Goal: Information Seeking & Learning: Get advice/opinions

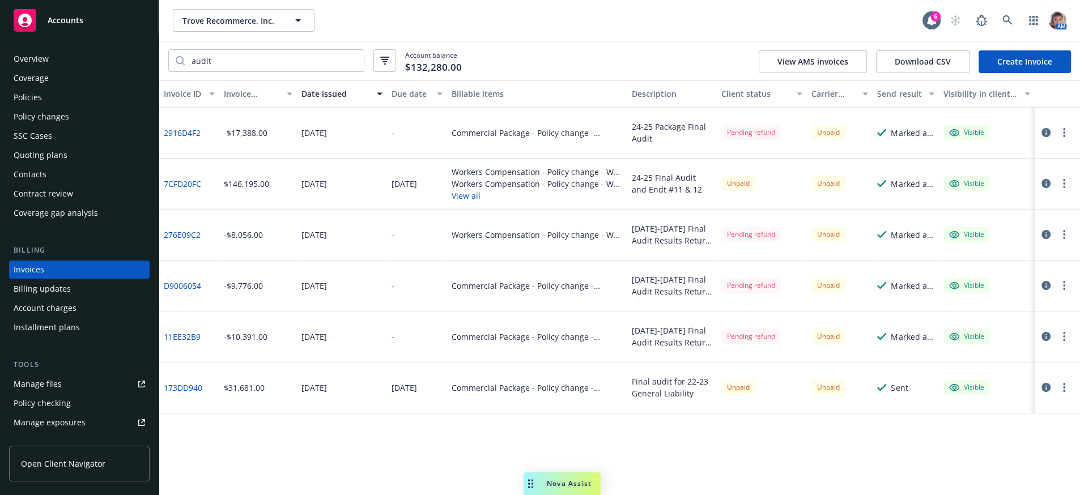
scroll to position [33, 0]
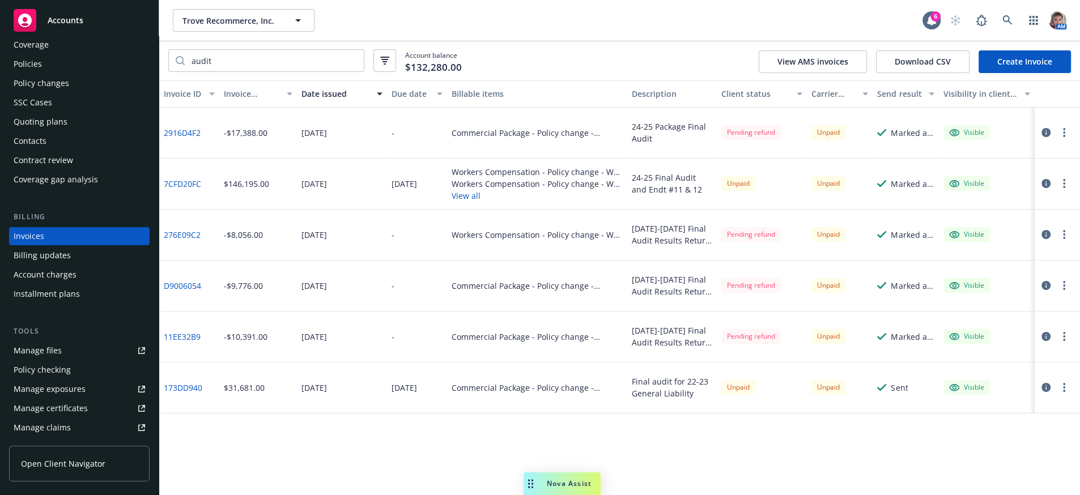
click at [27, 73] on div "Policies" at bounding box center [28, 64] width 28 height 18
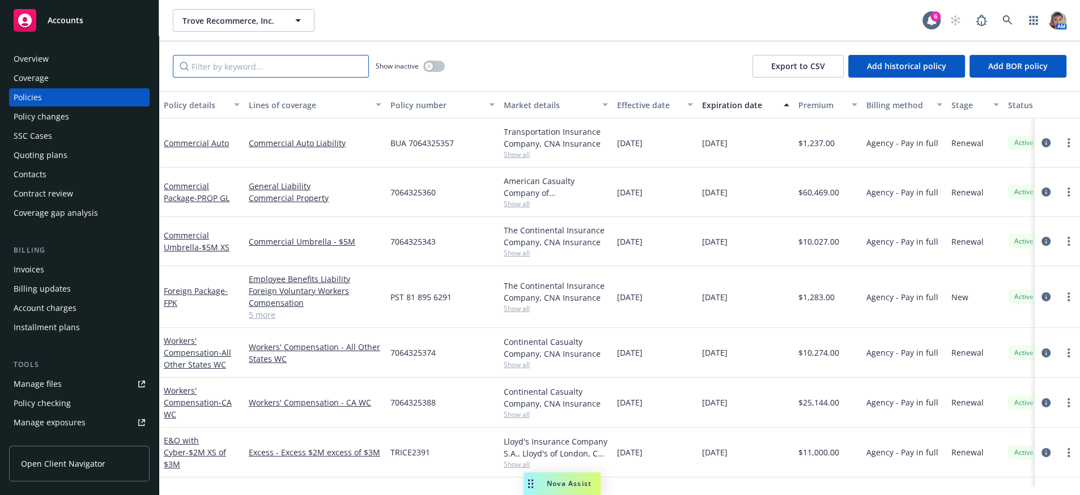
click at [284, 75] on input "Filter by keyword..." at bounding box center [271, 66] width 196 height 23
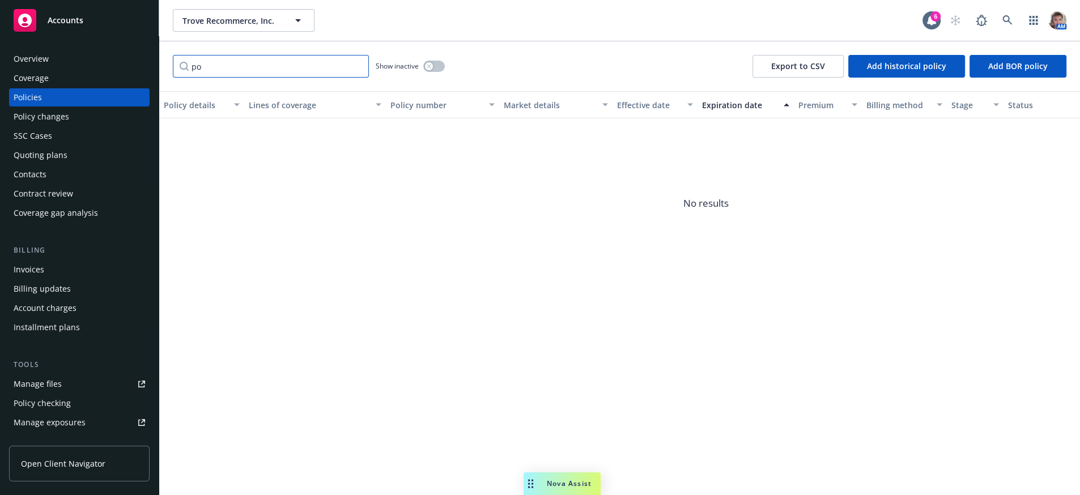
type input "p"
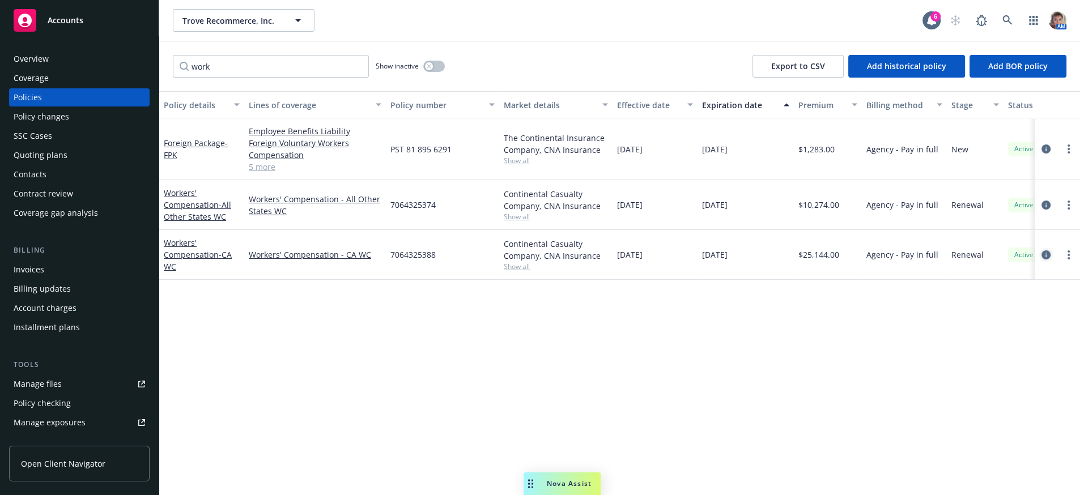
click at [1044, 260] on icon "circleInformation" at bounding box center [1046, 255] width 9 height 9
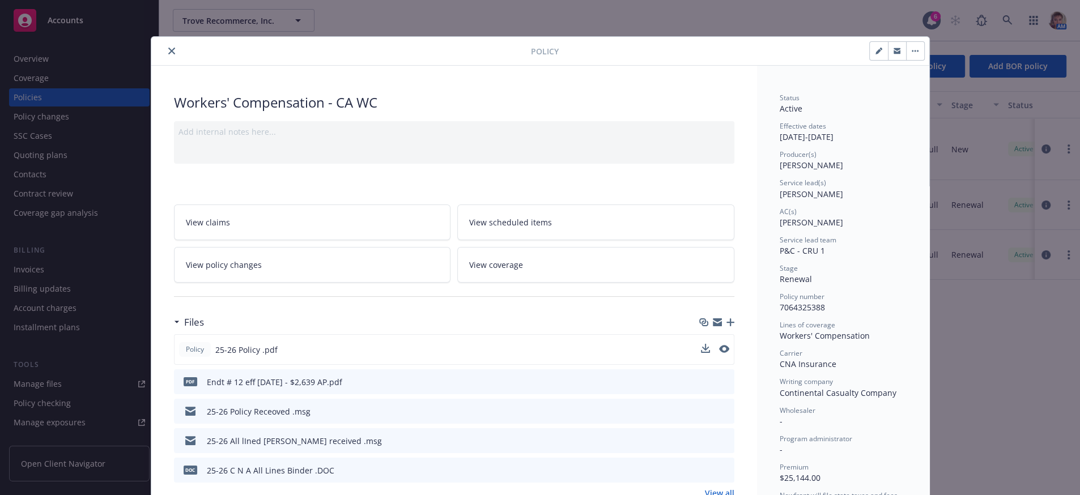
click at [703, 356] on div at bounding box center [715, 350] width 28 height 12
click at [700, 354] on icon "download file" at bounding box center [704, 349] width 9 height 9
click at [168, 54] on icon "close" at bounding box center [171, 51] width 7 height 7
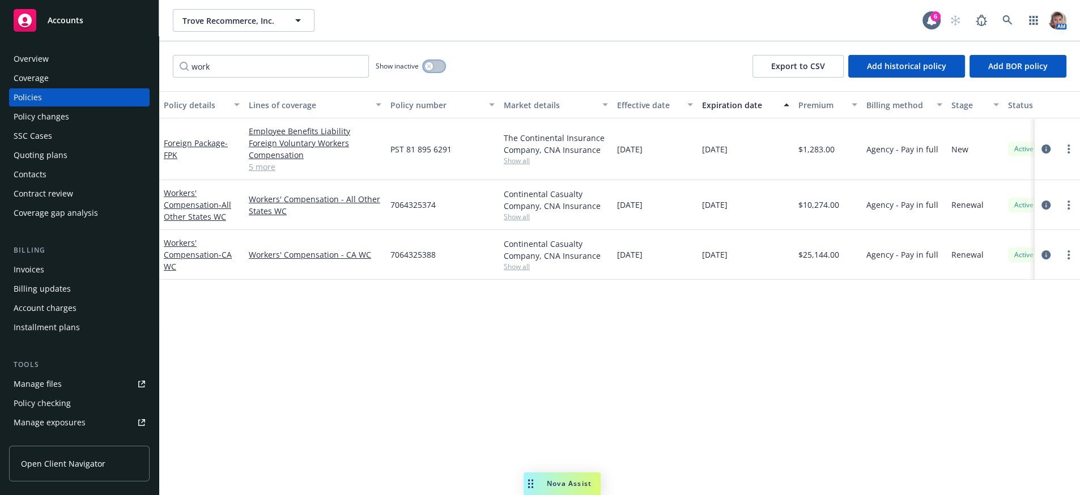
click at [431, 68] on icon "button" at bounding box center [429, 66] width 4 height 4
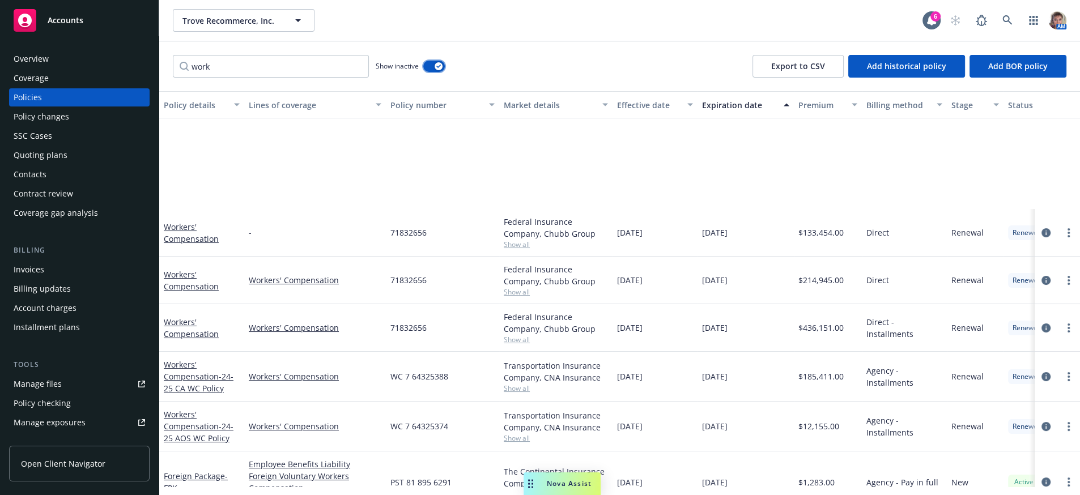
scroll to position [154, 0]
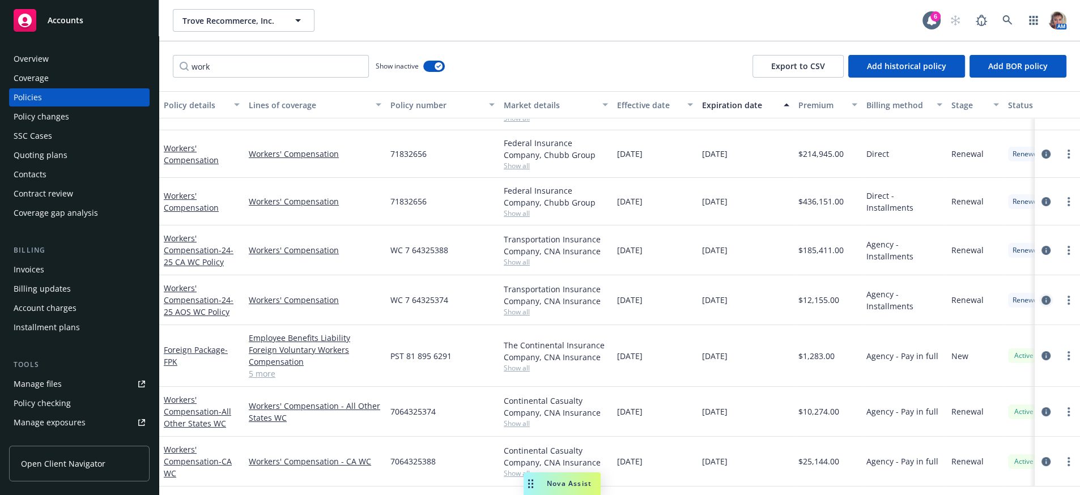
click at [1042, 296] on icon "circleInformation" at bounding box center [1046, 300] width 9 height 9
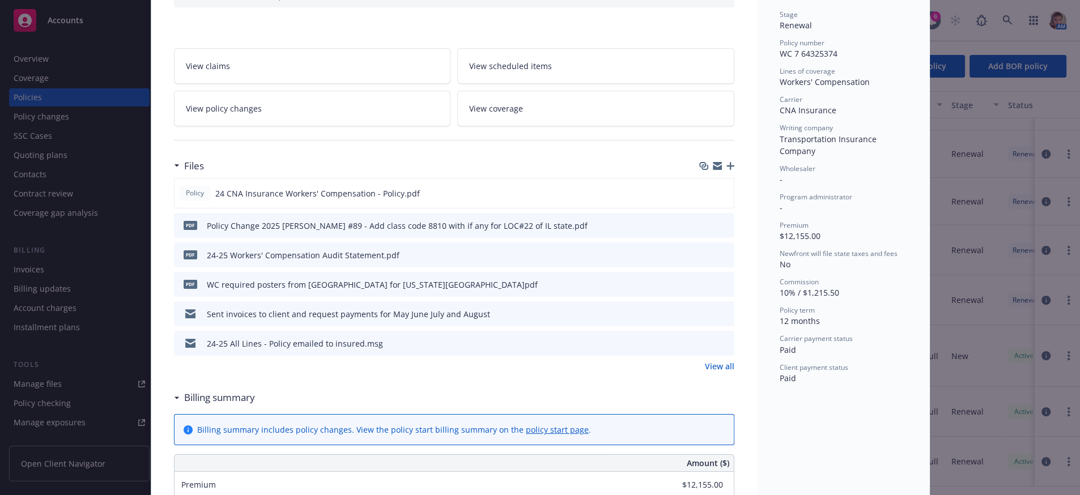
scroll to position [268, 0]
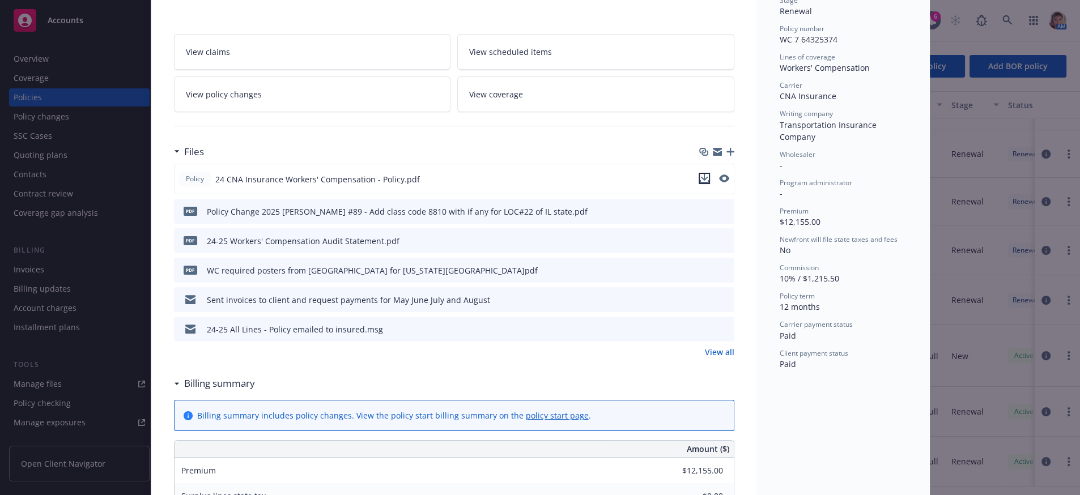
click at [702, 183] on icon "download file" at bounding box center [704, 178] width 9 height 9
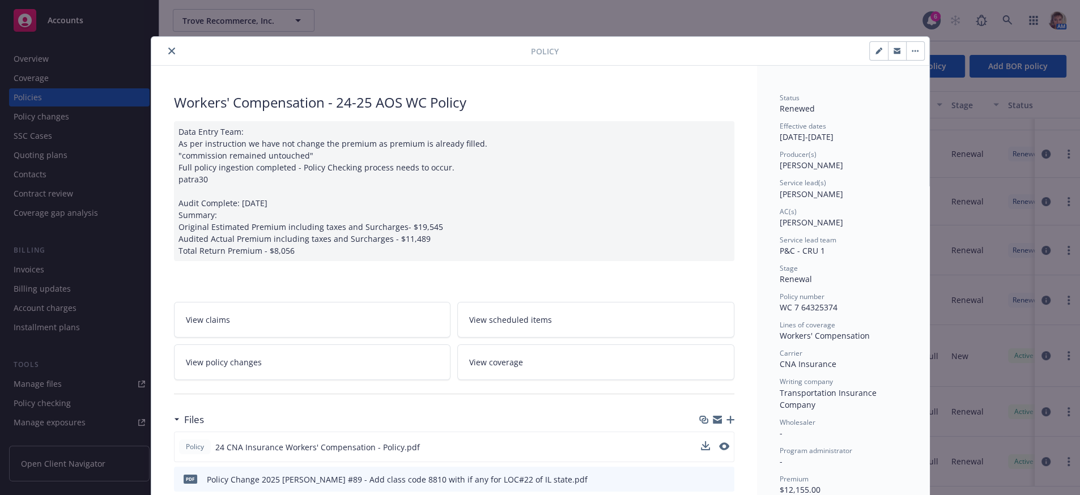
click at [168, 51] on icon "close" at bounding box center [171, 51] width 7 height 7
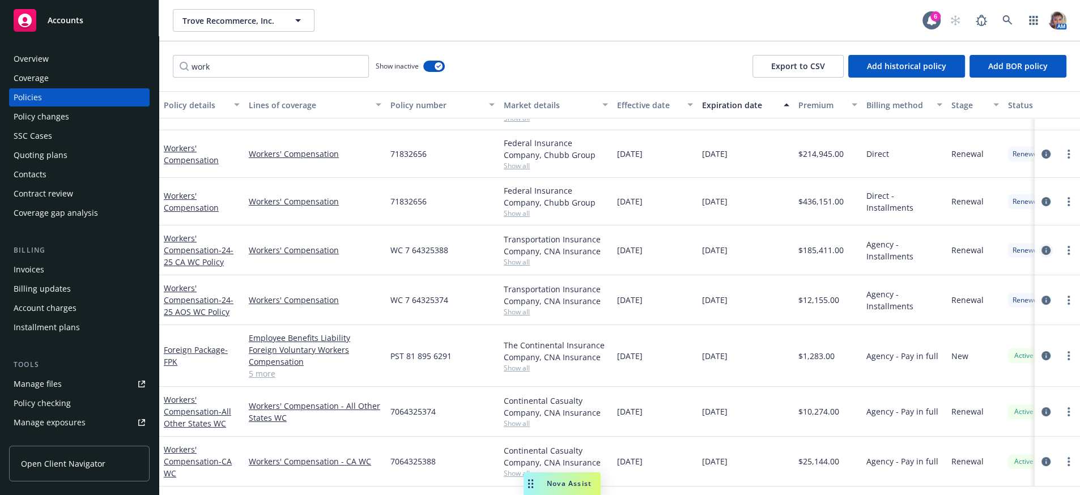
click at [1039, 244] on link "circleInformation" at bounding box center [1046, 251] width 14 height 14
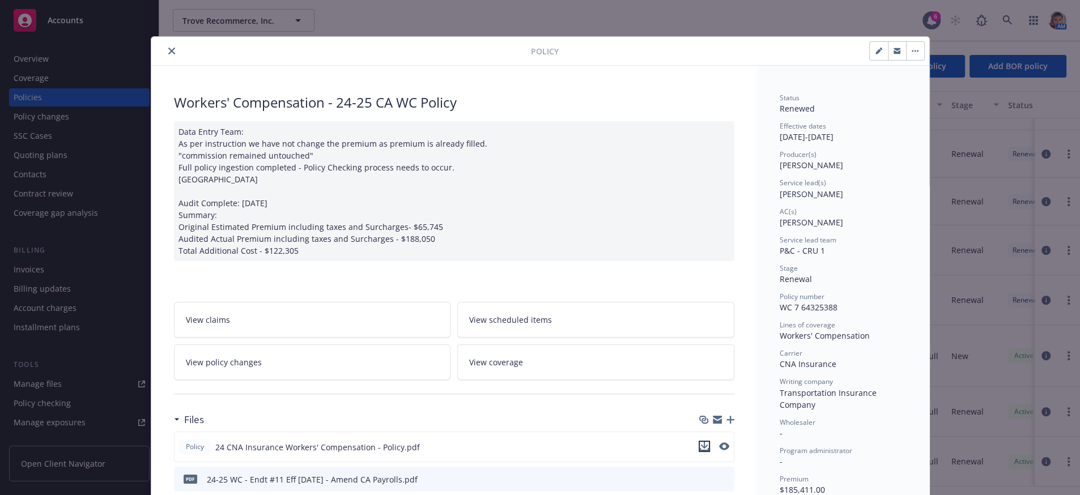
click at [701, 449] on icon "download file" at bounding box center [704, 445] width 7 height 7
click at [168, 54] on icon "close" at bounding box center [171, 51] width 7 height 7
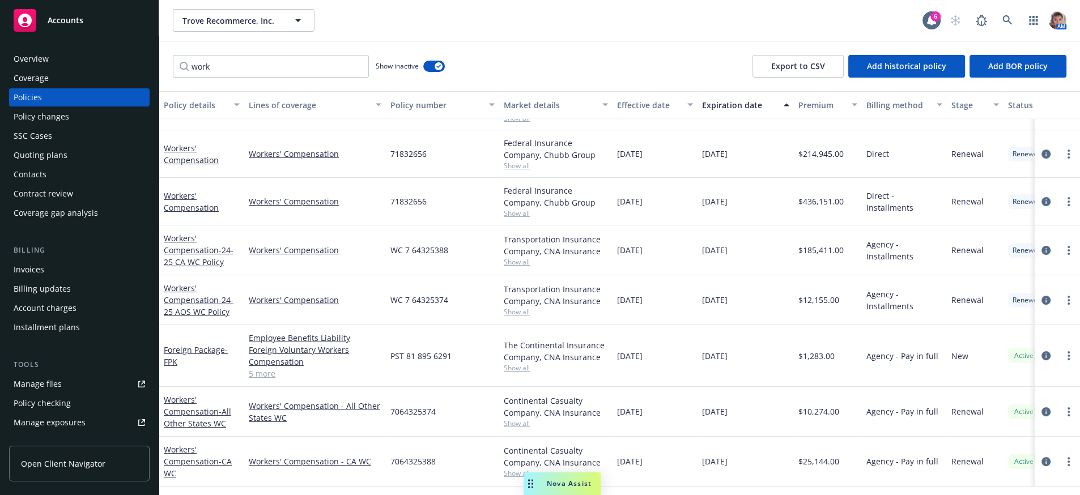
click at [167, 49] on div "work Show inactive Export to CSV Add historical policy Add BOR policy" at bounding box center [619, 66] width 921 height 50
drag, startPoint x: 262, startPoint y: 67, endPoint x: 151, endPoint y: 67, distance: 111.1
click at [151, 67] on div "Accounts Overview Coverage Policies Policy changes SSC Cases Quoting plans Cont…" at bounding box center [540, 247] width 1080 height 495
type input "package"
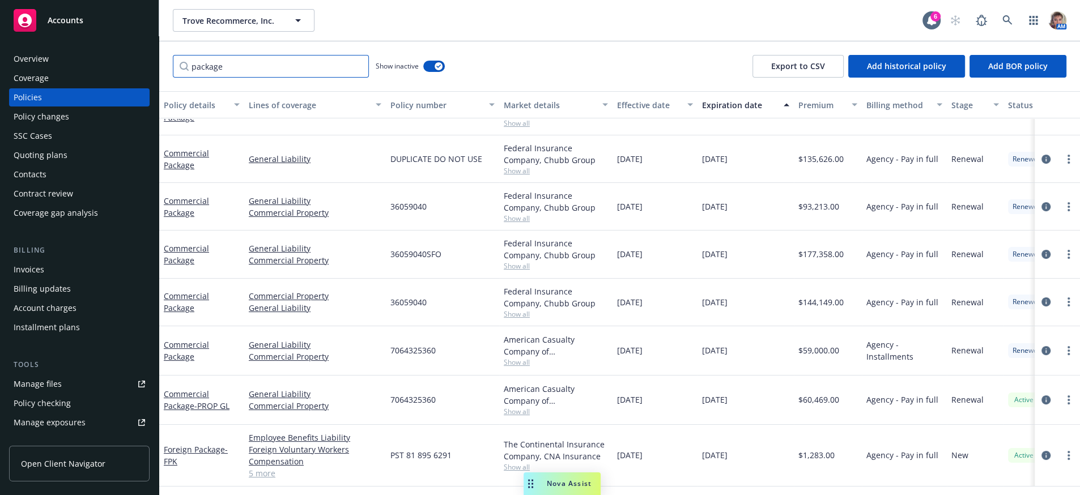
scroll to position [104, 0]
click at [1042, 346] on icon "circleInformation" at bounding box center [1046, 350] width 9 height 9
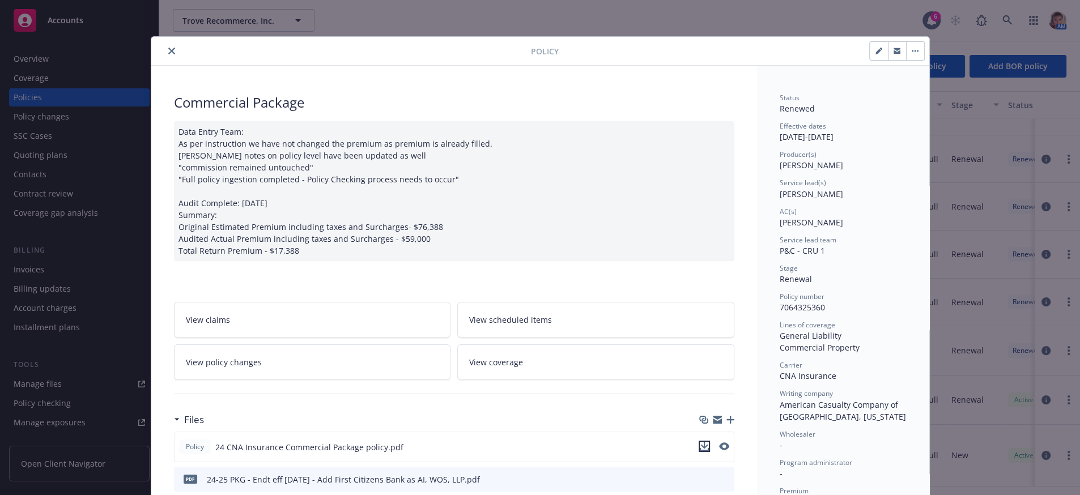
click at [701, 451] on icon "download file" at bounding box center [704, 446] width 9 height 9
click at [264, 374] on link "View policy changes" at bounding box center [312, 363] width 277 height 36
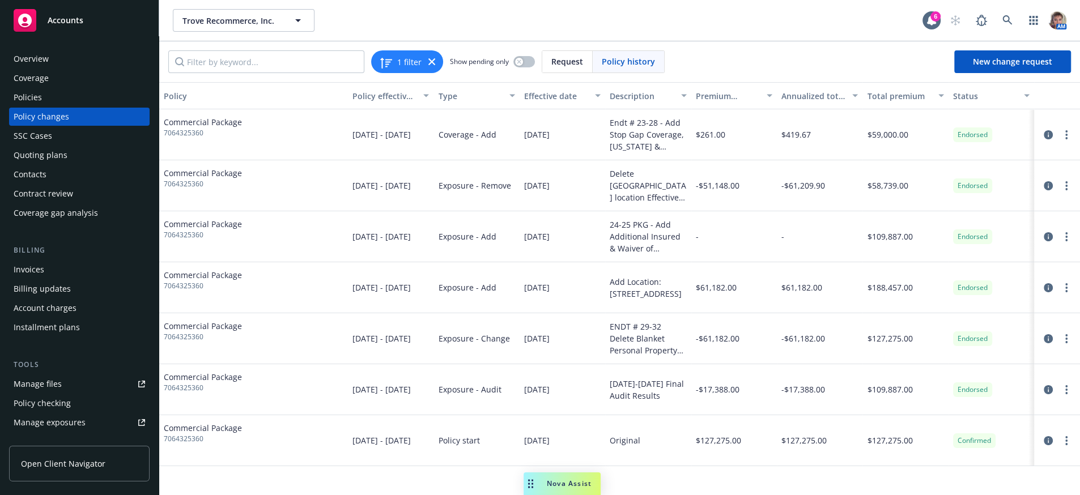
click at [739, 204] on div "-$51,148.00" at bounding box center [734, 185] width 86 height 51
click at [1045, 190] on icon "circleInformation" at bounding box center [1048, 185] width 9 height 9
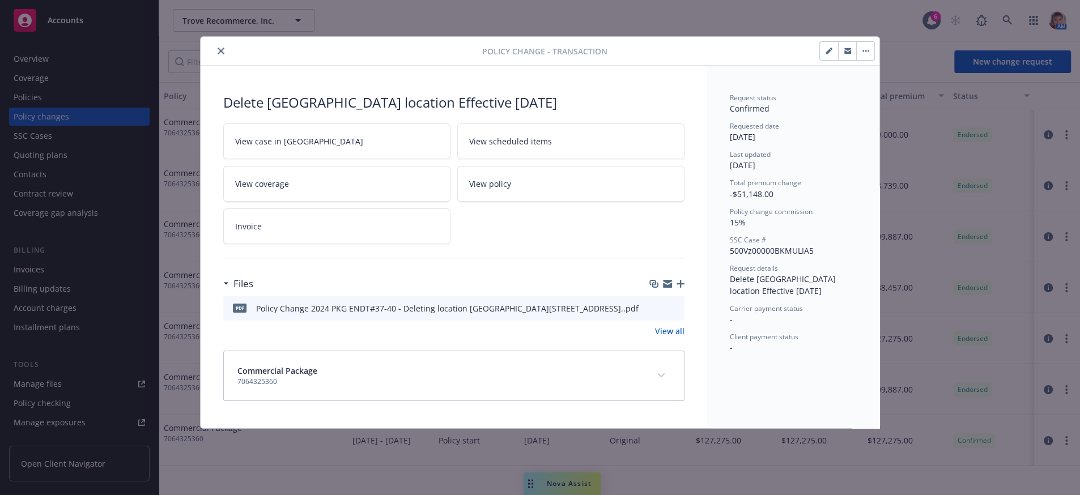
click at [654, 312] on icon "download file" at bounding box center [655, 307] width 9 height 9
click at [223, 52] on icon "close" at bounding box center [221, 51] width 7 height 7
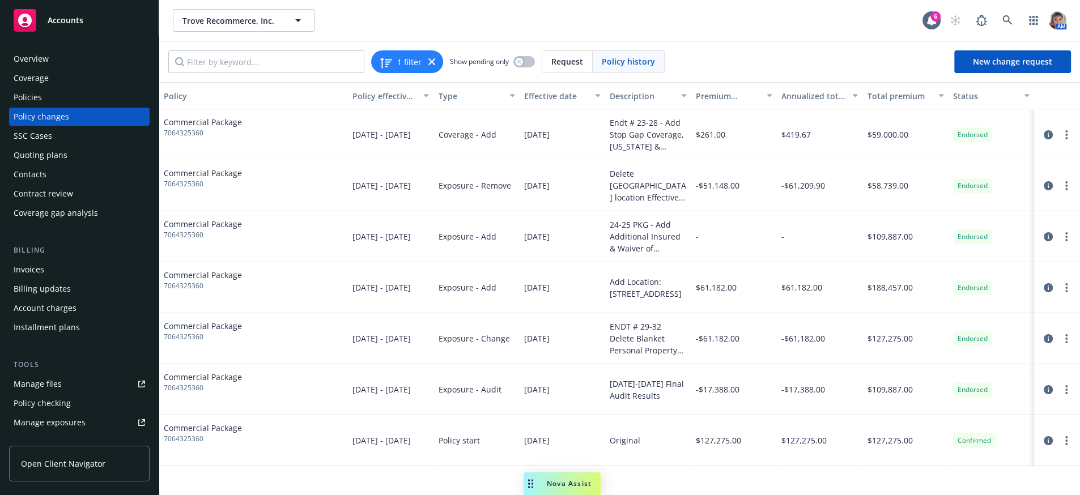
click at [568, 479] on span "Nova Assist" at bounding box center [569, 484] width 45 height 10
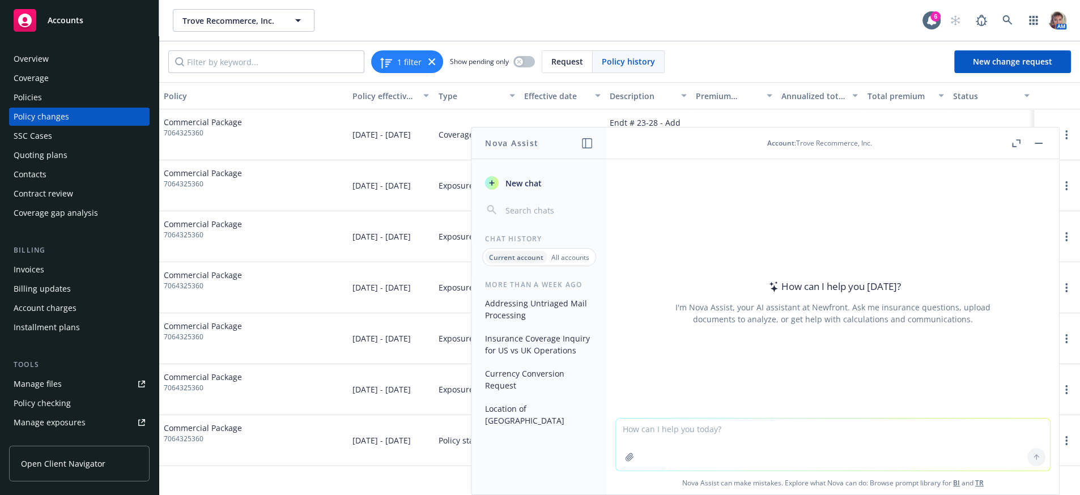
click at [646, 427] on textarea at bounding box center [833, 445] width 434 height 52
type textarea "Please help with wording of is email."
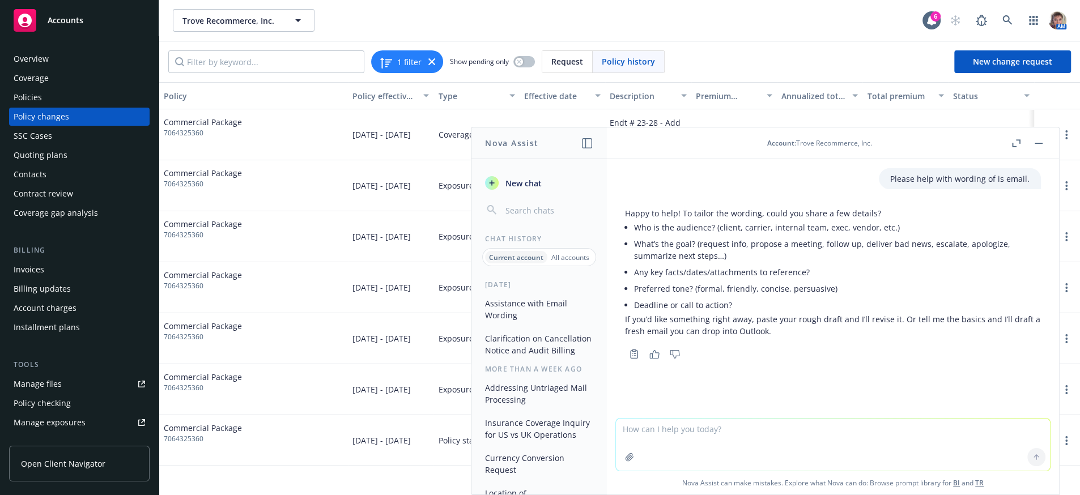
click at [698, 435] on textarea at bounding box center [833, 445] width 434 height 52
paste textarea "Hello [PERSON_NAME]: This email is to deliver to you Endorsements and Final Aud…"
type textarea "Hello [PERSON_NAME]: This email is to deliver to you Endorsements and Final Aud…"
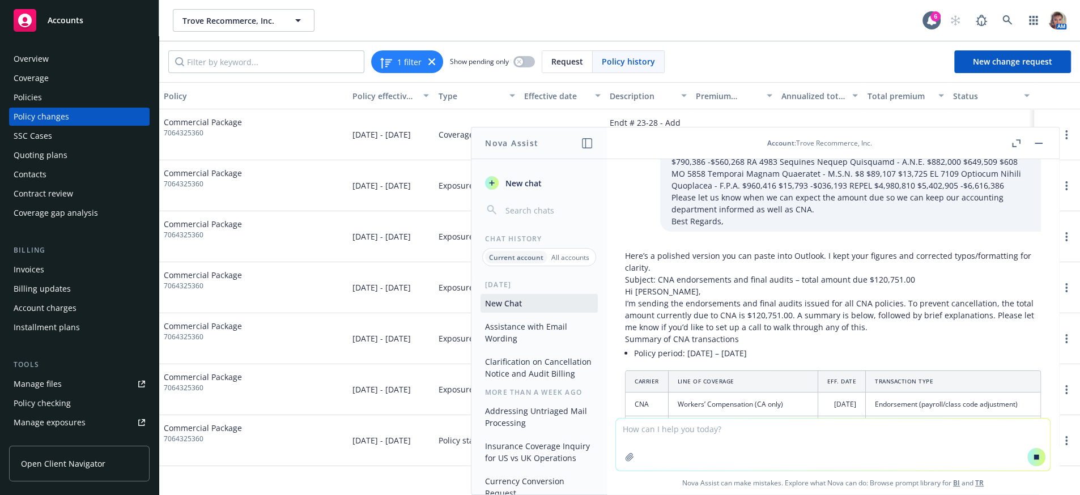
scroll to position [984, 0]
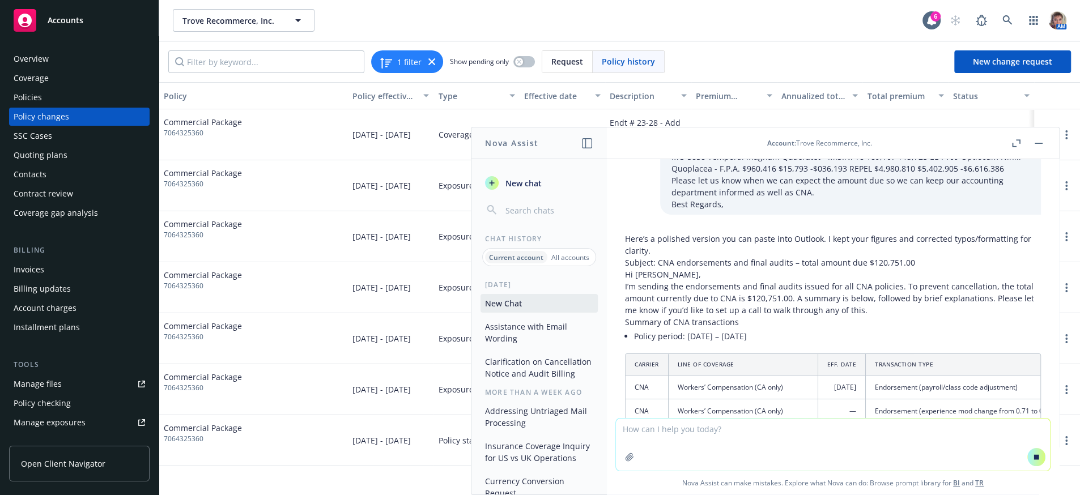
click at [927, 257] on p "Subject: CNA endorsements and final audits – total amount due $120,751.00" at bounding box center [833, 263] width 416 height 12
drag, startPoint x: 914, startPoint y: 255, endPoint x: 658, endPoint y: 258, distance: 255.6
click at [658, 258] on p "Subject: CNA endorsements and final audits – total amount due $120,751.00" at bounding box center [833, 263] width 416 height 12
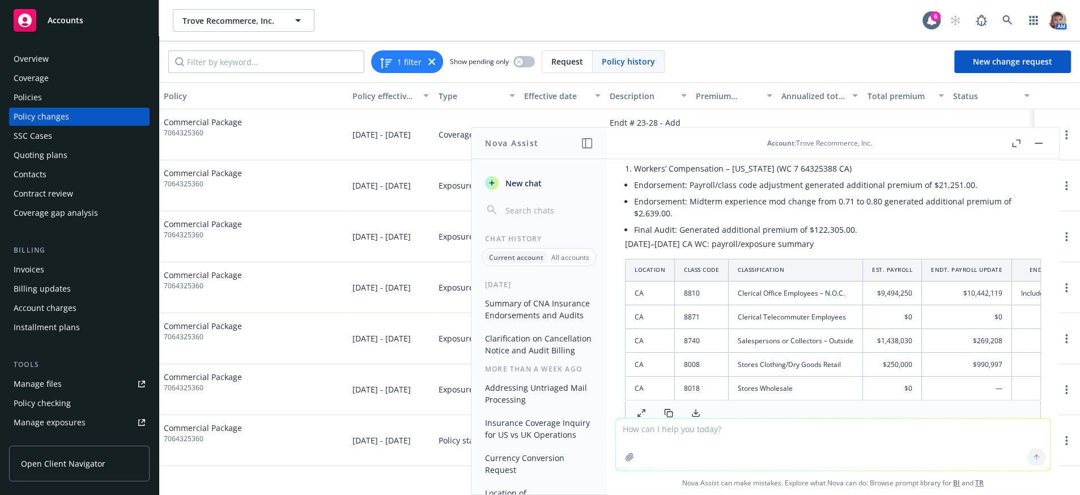
scroll to position [1171, 0]
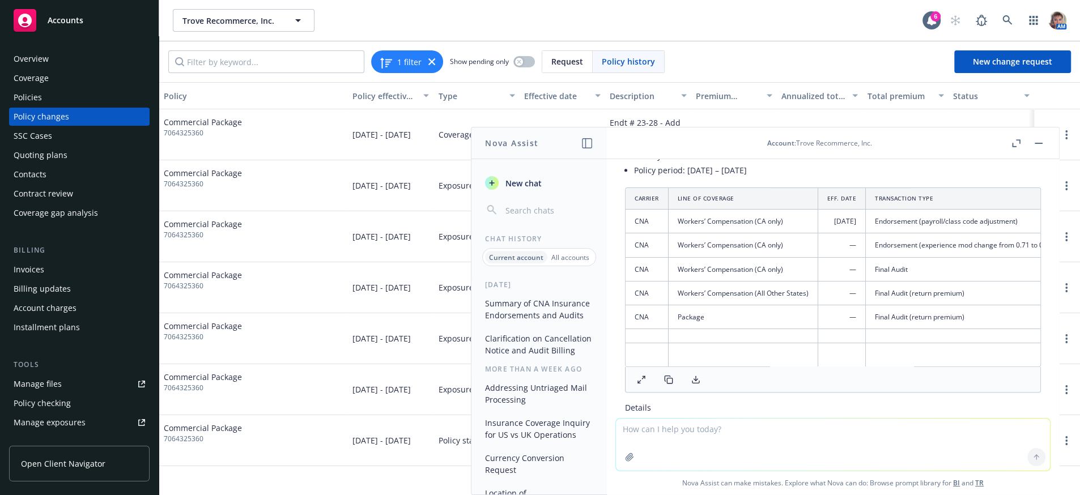
click at [854, 292] on td "—" at bounding box center [842, 293] width 48 height 24
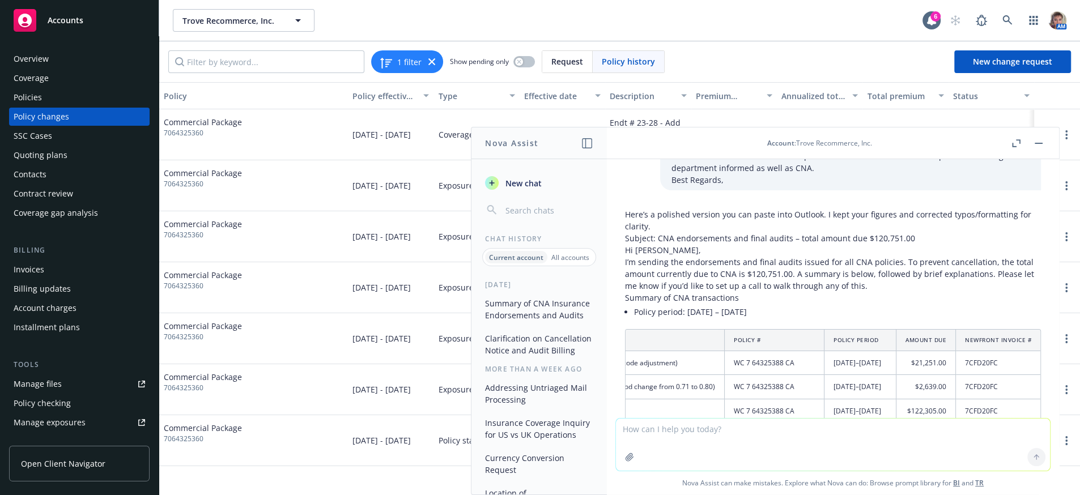
scroll to position [1037, 0]
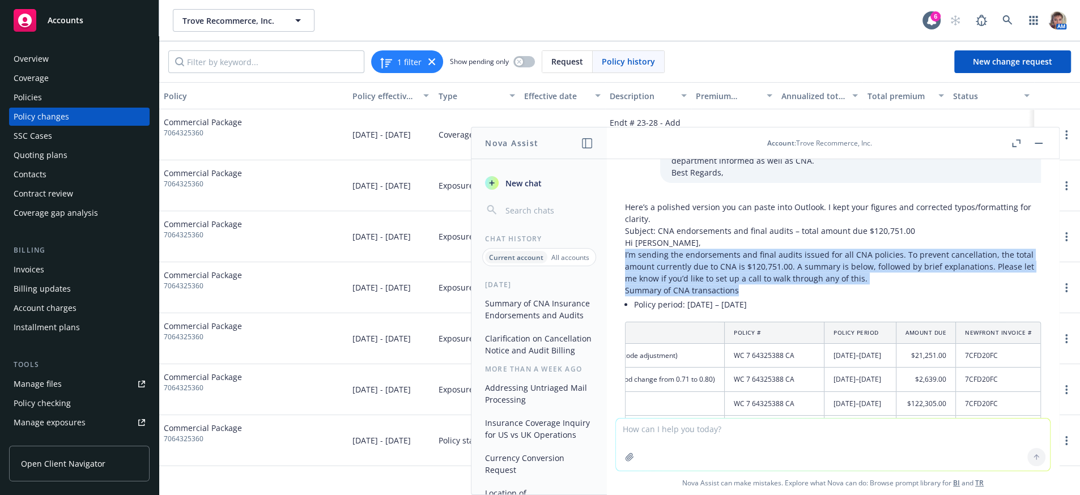
drag, startPoint x: 626, startPoint y: 250, endPoint x: 747, endPoint y: 290, distance: 127.6
copy div "I’m sending the endorsements and final audits issued for all CNA policies. To p…"
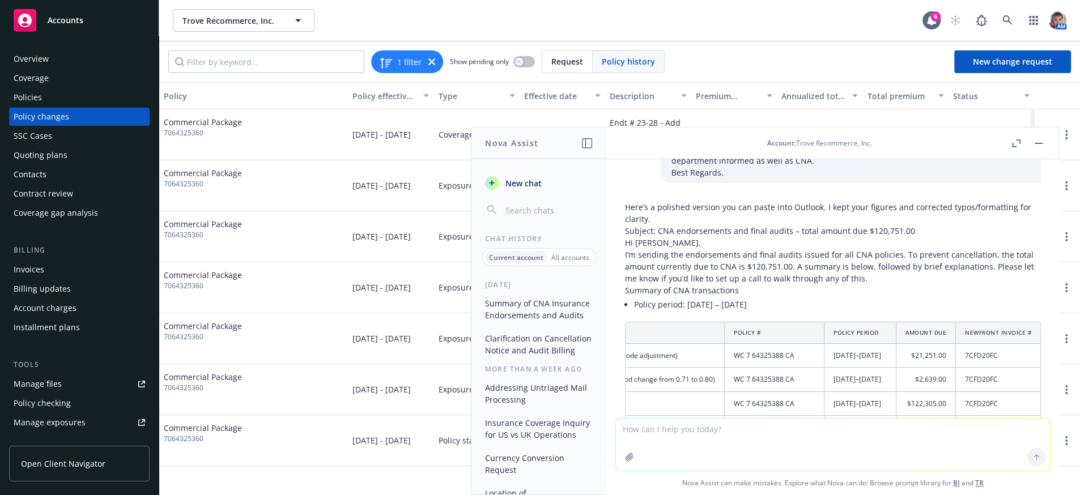
click at [956, 377] on td "7CFD20FC" at bounding box center [998, 380] width 85 height 24
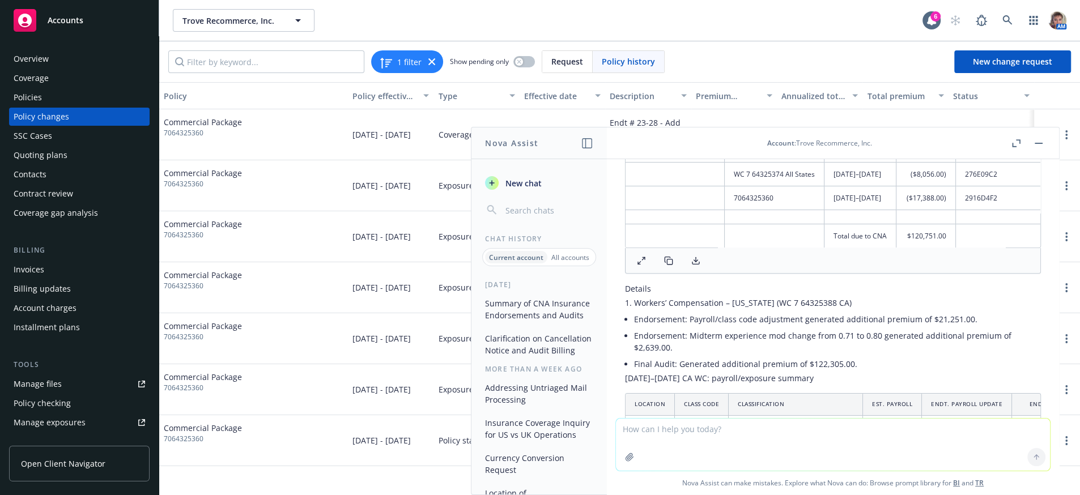
click at [628, 295] on p "Details" at bounding box center [833, 289] width 416 height 12
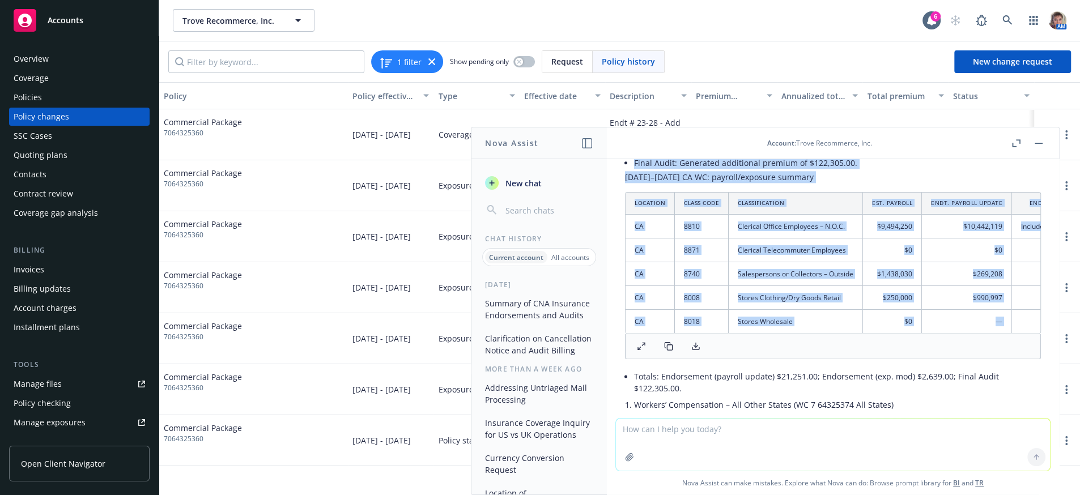
scroll to position [1495, 0]
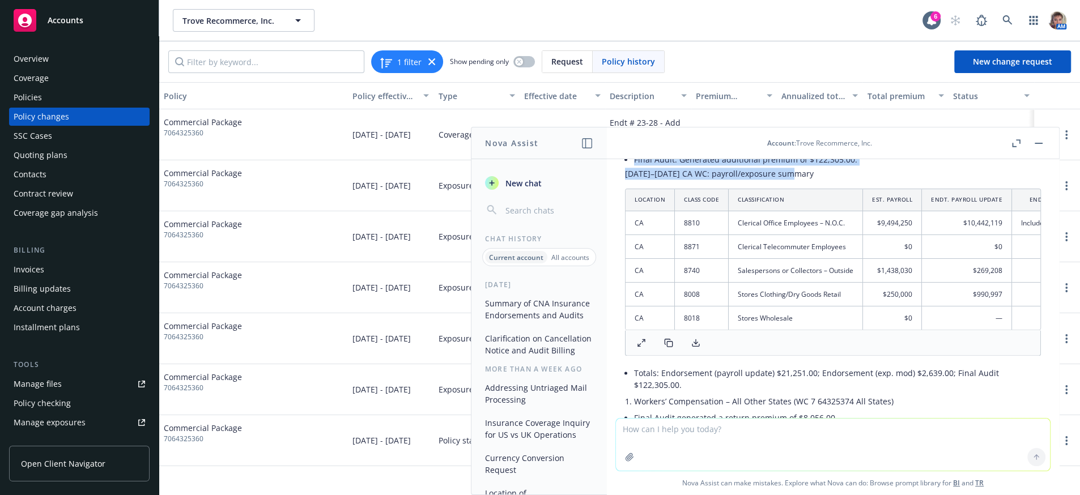
drag, startPoint x: 625, startPoint y: 313, endPoint x: 859, endPoint y: 198, distance: 260.6
copy div "Details Workers’ Compensation – [US_STATE] (WC 7 64325388 CA) Endorsement: Payr…"
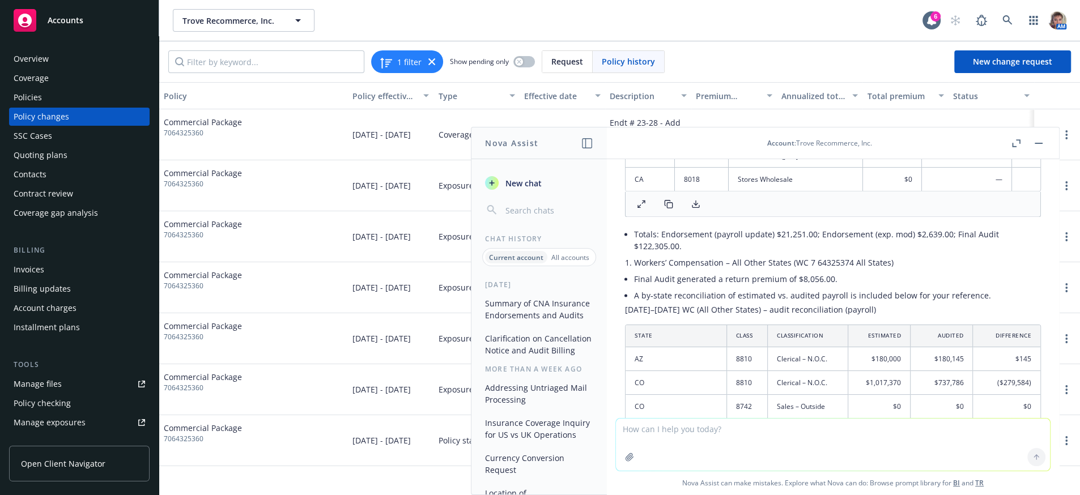
scroll to position [1641, 0]
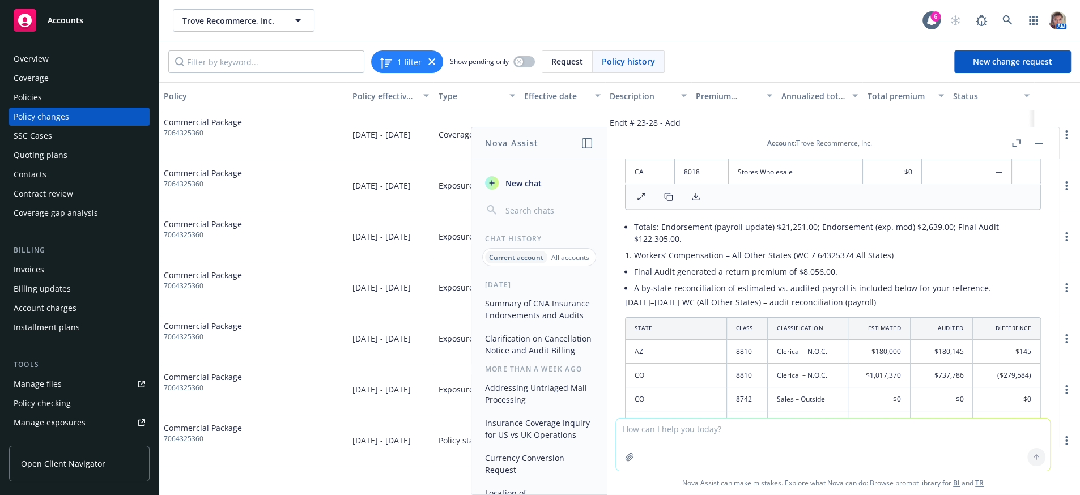
click at [694, 247] on li "Totals: Endorsement (payroll update) $21,251.00; Endorsement (exp. mod) $2,639.…" at bounding box center [837, 233] width 407 height 28
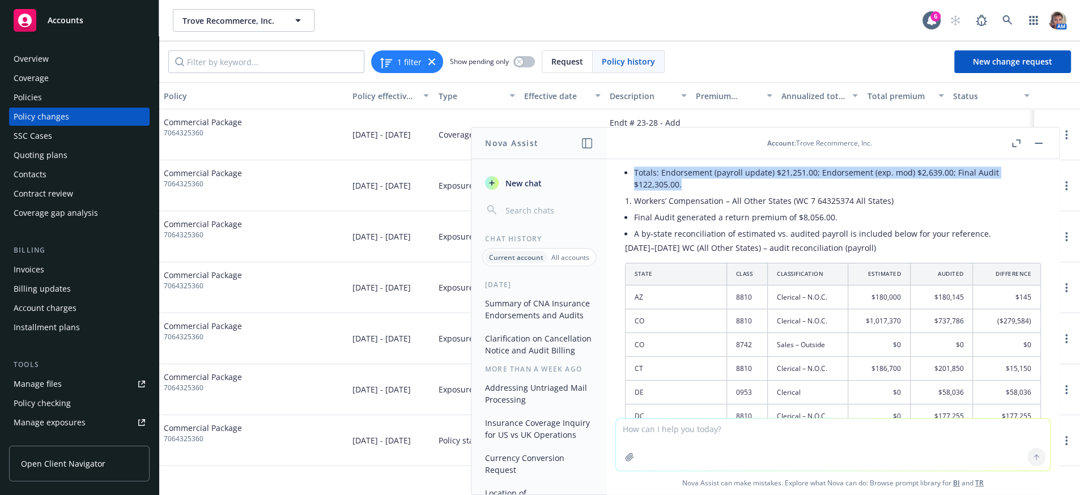
drag, startPoint x: 686, startPoint y: 243, endPoint x: 634, endPoint y: 232, distance: 53.1
click at [634, 232] on div "Here’s a polished version you can paste into Outlook. I kept your figures and c…" at bounding box center [833, 388] width 416 height 1691
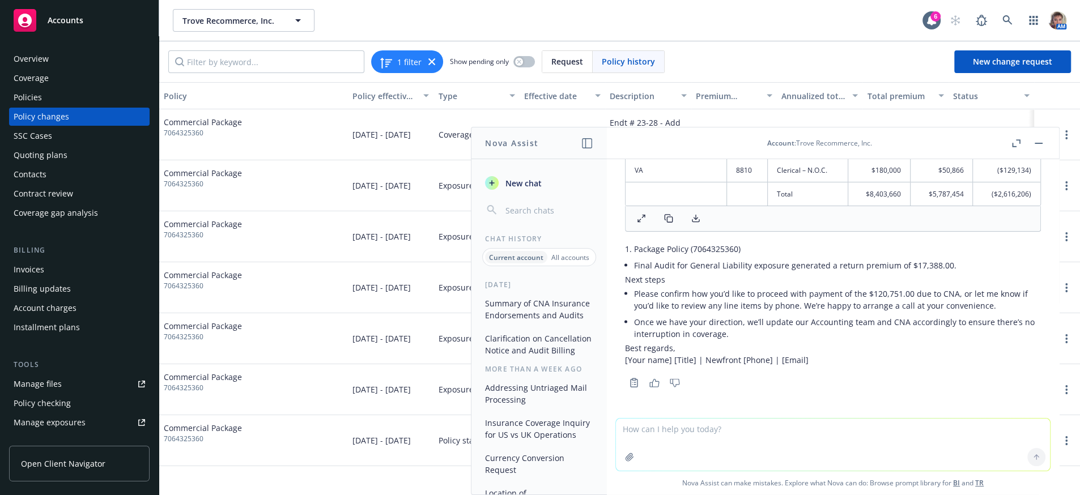
scroll to position [2692, 0]
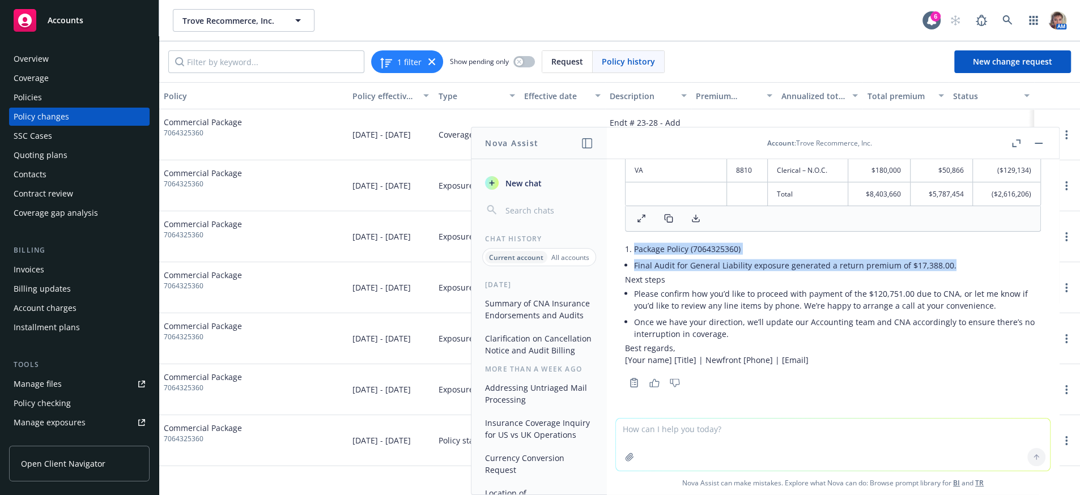
drag, startPoint x: 624, startPoint y: 239, endPoint x: 966, endPoint y: 258, distance: 342.9
copy div "Package Policy (7064325360) Final Audit for General Liability exposure generate…"
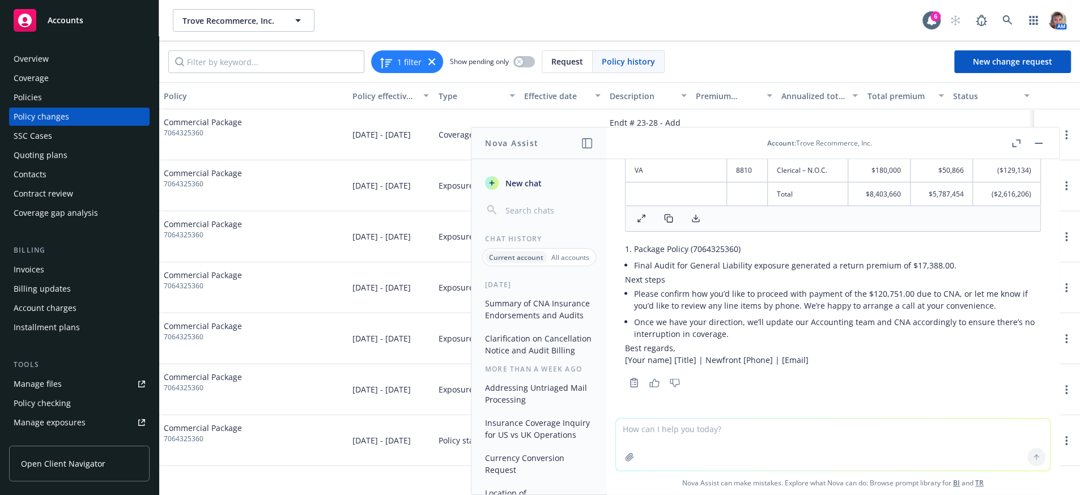
drag, startPoint x: 799, startPoint y: 271, endPoint x: 818, endPoint y: 270, distance: 18.8
click at [799, 274] on p "Next steps" at bounding box center [833, 280] width 416 height 12
drag, startPoint x: 974, startPoint y: 258, endPoint x: 625, endPoint y: 253, distance: 349.7
click at [634, 257] on li "Final Audit for General Liability exposure generated a return premium of $17,38…" at bounding box center [837, 265] width 407 height 16
copy li "Final Audit for General Liability exposure generated a return premium of $17,38…"
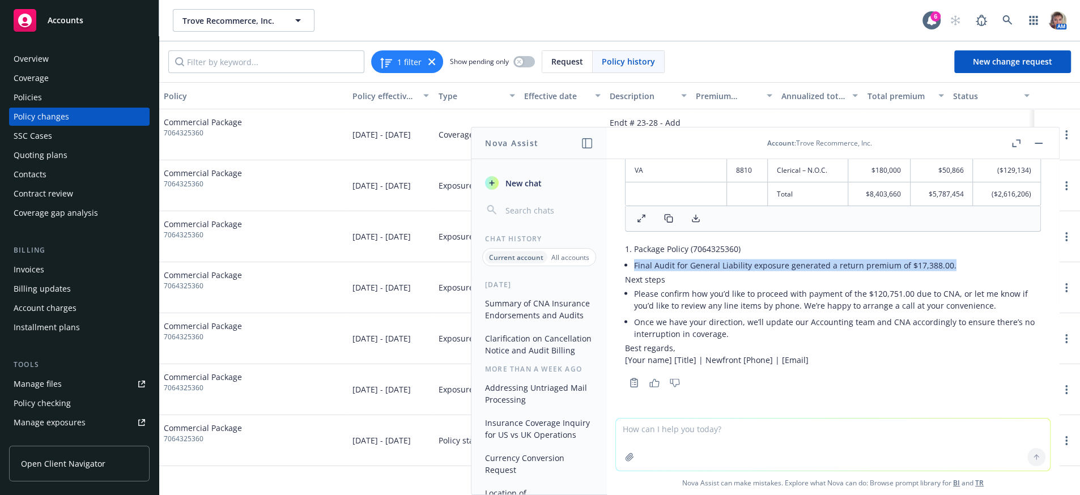
copy li "Final Audit for General Liability exposure generated a return premium of $17,38…"
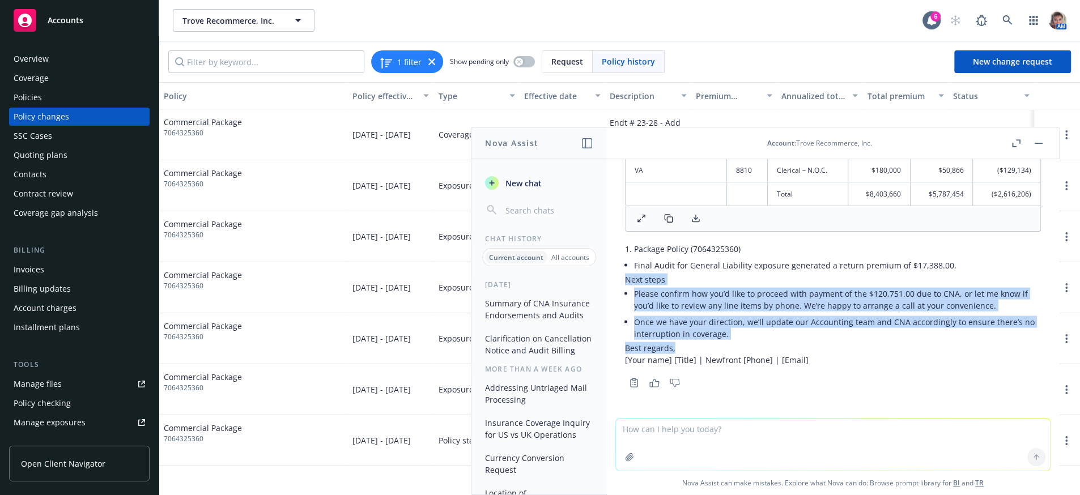
drag, startPoint x: 686, startPoint y: 341, endPoint x: 625, endPoint y: 277, distance: 88.2
copy div "Next steps Please confirm how you’d like to proceed with payment of the $120,75…"
